Goal: Information Seeking & Learning: Learn about a topic

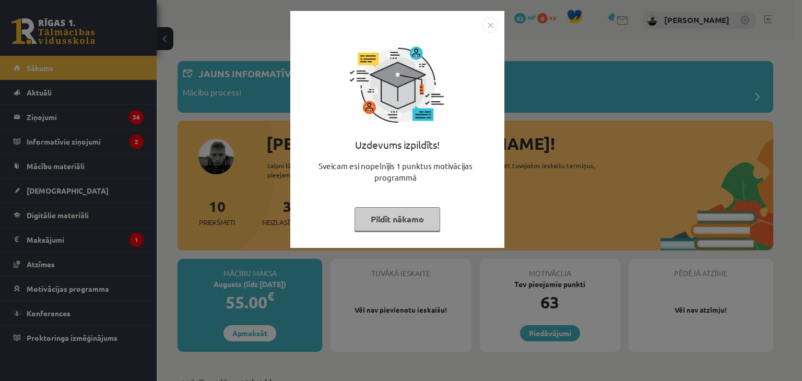
click at [411, 219] on button "Pildīt nākamo" at bounding box center [397, 219] width 86 height 24
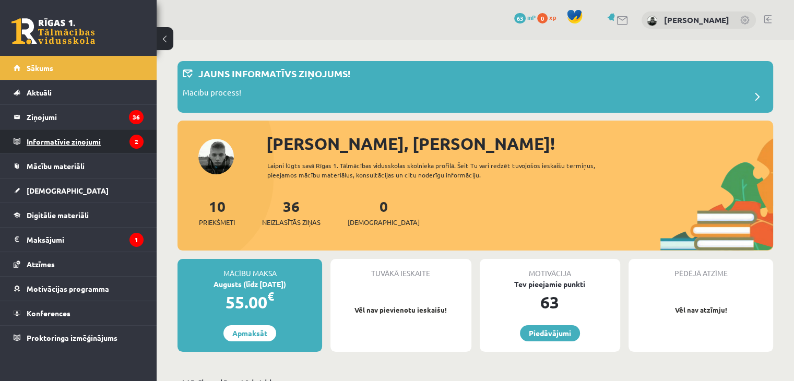
click at [79, 140] on legend "Informatīvie ziņojumi 2" at bounding box center [85, 141] width 117 height 24
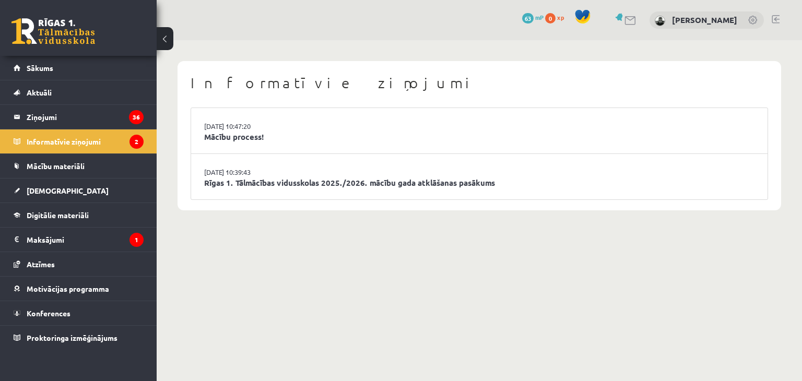
click at [560, 168] on li "27.08.2025 10:39:43 Rīgas 1. Tālmācības vidusskolas 2025./2026. mācību gada atk…" at bounding box center [479, 176] width 576 height 45
click at [377, 176] on li "27.08.2025 10:39:43 Rīgas 1. Tālmācības vidusskolas 2025./2026. mācību gada atk…" at bounding box center [479, 176] width 576 height 45
click at [379, 180] on link "Rīgas 1. Tālmācības vidusskolas 2025./2026. mācību gada atklāšanas pasākums" at bounding box center [479, 183] width 550 height 12
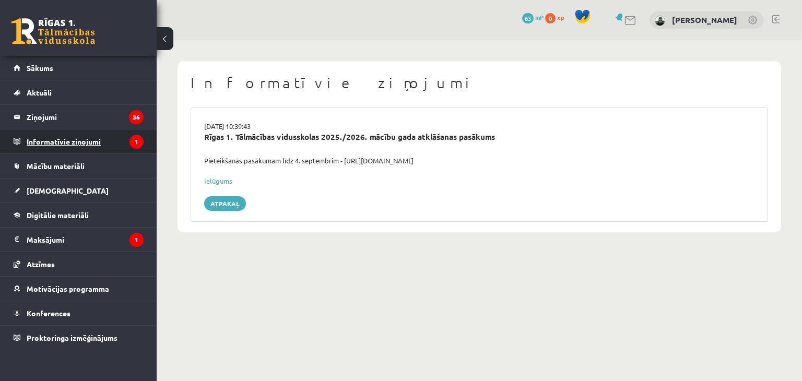
click at [94, 145] on legend "Informatīvie ziņojumi 1" at bounding box center [85, 141] width 117 height 24
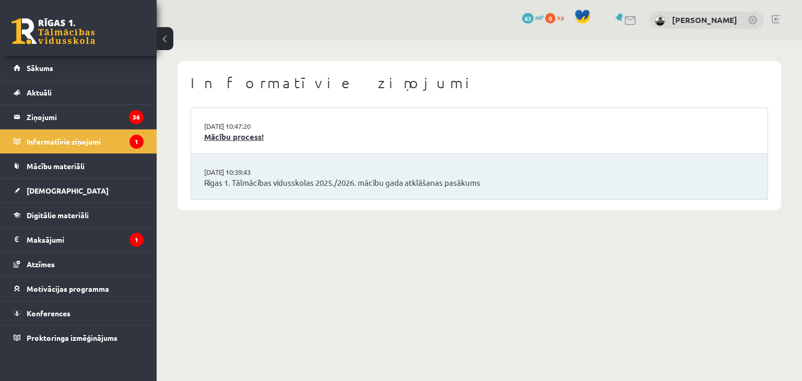
click at [246, 143] on link "Mācību process!" at bounding box center [479, 137] width 550 height 12
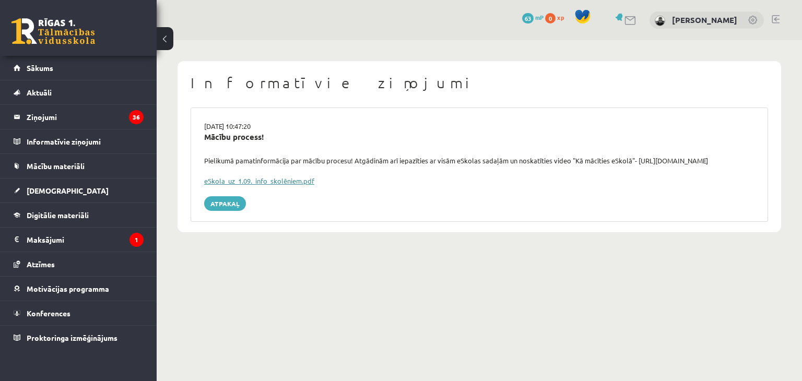
click at [257, 179] on link "eSkola_uz_1.09._info_skolēniem.pdf" at bounding box center [259, 180] width 110 height 9
click at [112, 235] on legend "Maksājumi 1" at bounding box center [85, 240] width 117 height 24
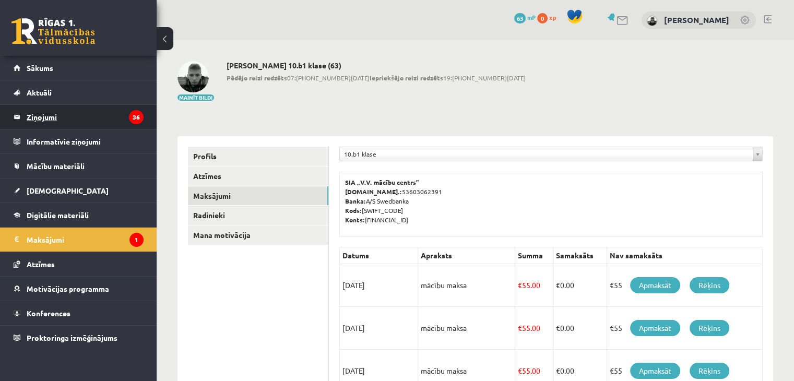
click at [120, 123] on legend "Ziņojumi 36" at bounding box center [85, 117] width 117 height 24
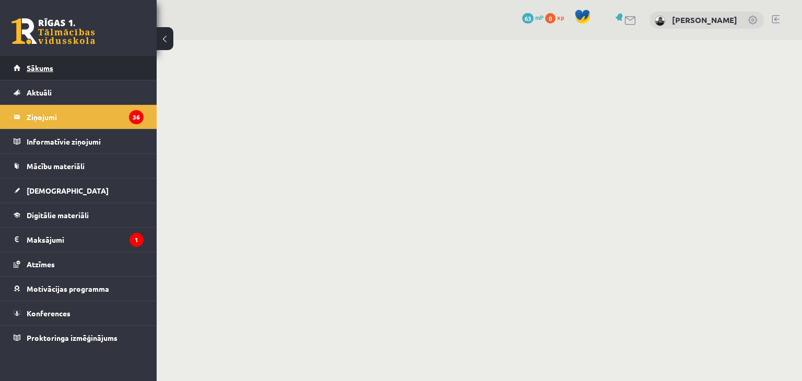
click at [73, 68] on link "Sākums" at bounding box center [79, 68] width 130 height 24
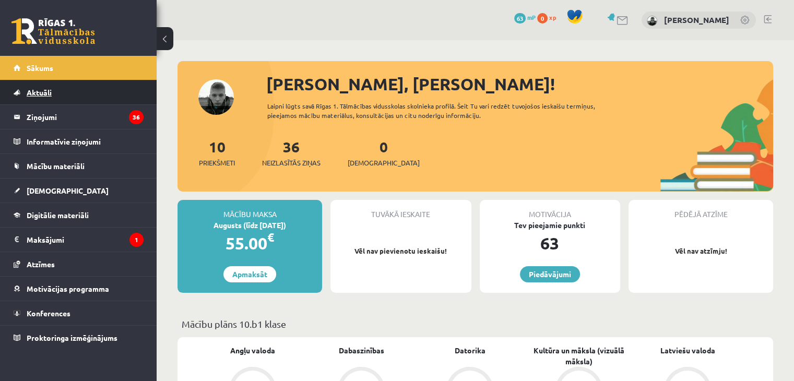
click at [101, 94] on link "Aktuāli" at bounding box center [79, 92] width 130 height 24
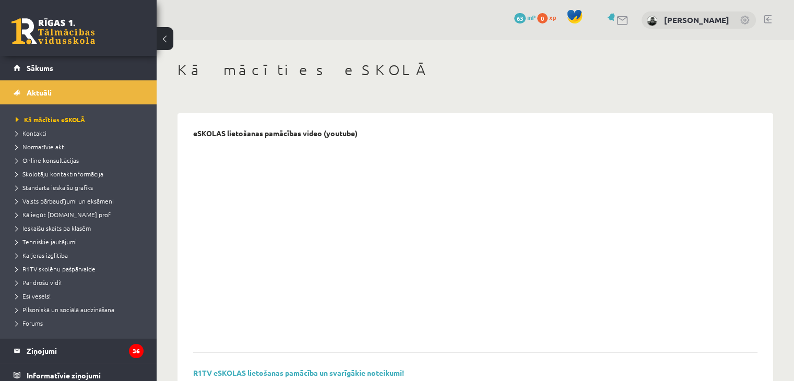
click at [92, 127] on li "Kontakti" at bounding box center [81, 133] width 131 height 14
click at [55, 93] on link "Aktuāli" at bounding box center [79, 92] width 130 height 24
click at [42, 67] on span "Sākums" at bounding box center [40, 67] width 27 height 9
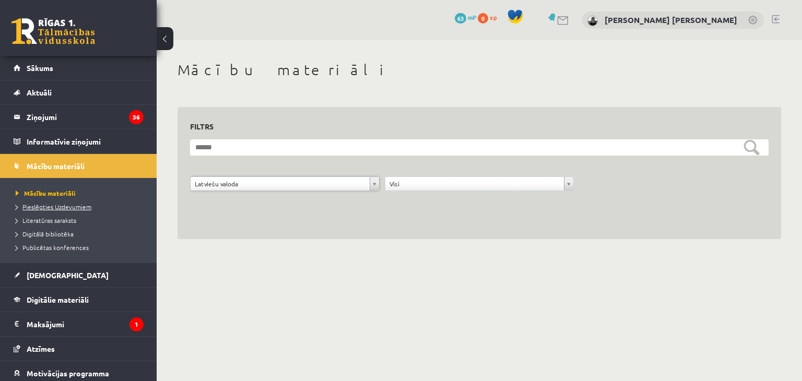
click at [77, 203] on span "Pieslēgties Uzdevumiem" at bounding box center [54, 207] width 76 height 8
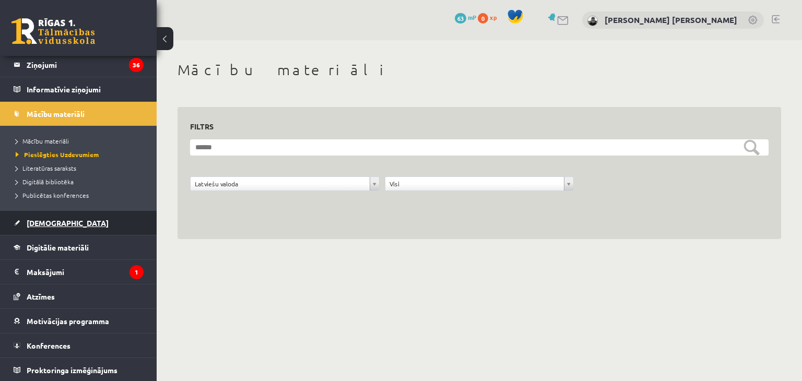
click at [94, 223] on link "[DEMOGRAPHIC_DATA]" at bounding box center [79, 223] width 130 height 24
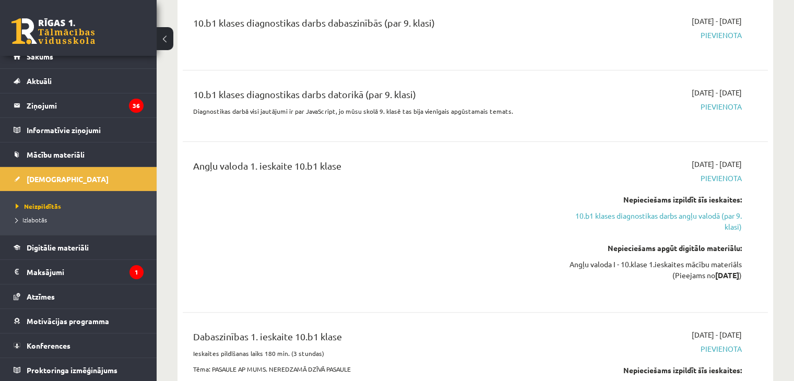
scroll to position [209, 0]
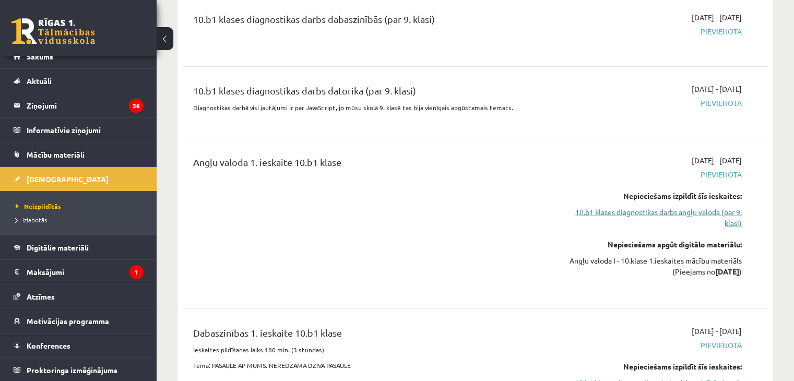
click at [720, 210] on link "10.b1 klases diagnostikas darbs angļu valodā (par 9. klasi)" at bounding box center [656, 218] width 172 height 22
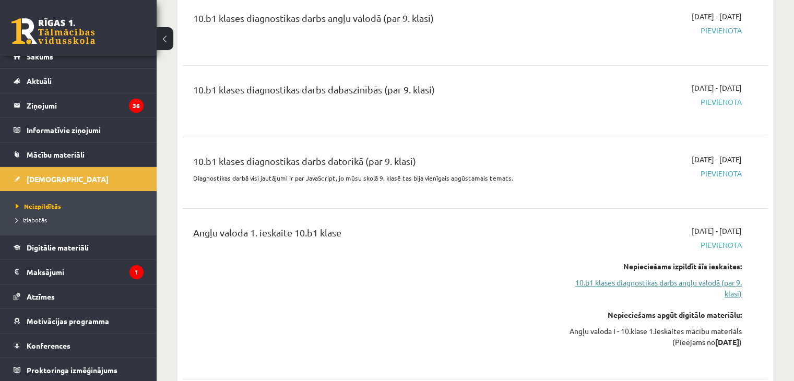
click at [716, 279] on link "10.b1 klases diagnostikas darbs angļu valodā (par 9. klasi)" at bounding box center [656, 288] width 172 height 22
click at [715, 279] on link "10.b1 klases diagnostikas darbs angļu valodā (par 9. klasi)" at bounding box center [656, 288] width 172 height 22
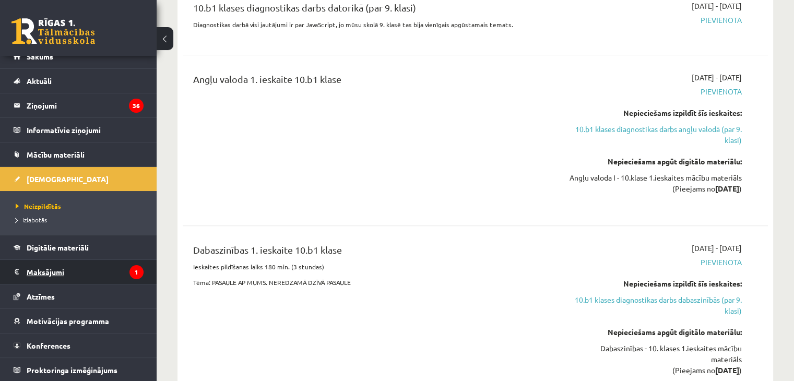
scroll to position [295, 0]
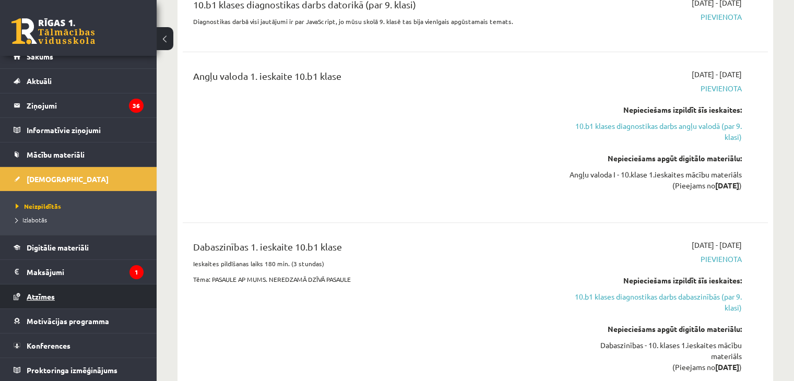
click at [61, 305] on link "Atzīmes" at bounding box center [79, 297] width 130 height 24
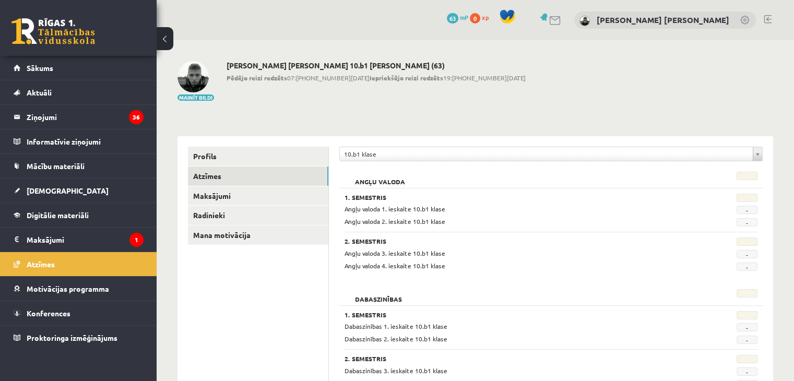
click at [769, 17] on link at bounding box center [768, 19] width 8 height 8
